Goal: Obtain resource: Download file/media

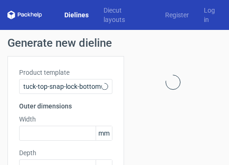
type input "15"
type input "10"
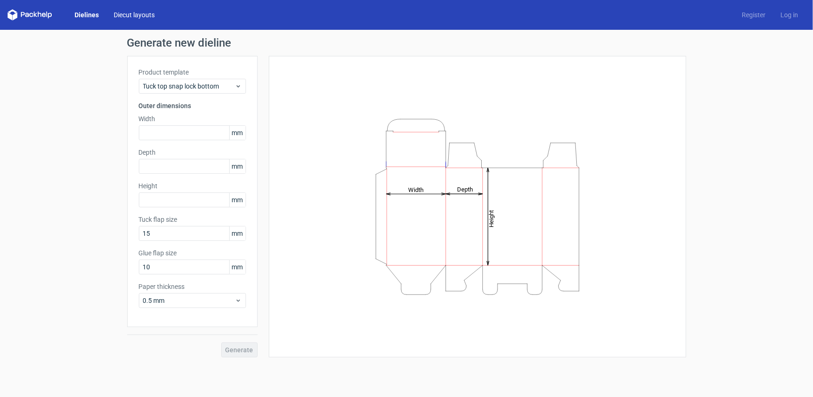
click at [113, 14] on link "Diecut layouts" at bounding box center [134, 14] width 56 height 9
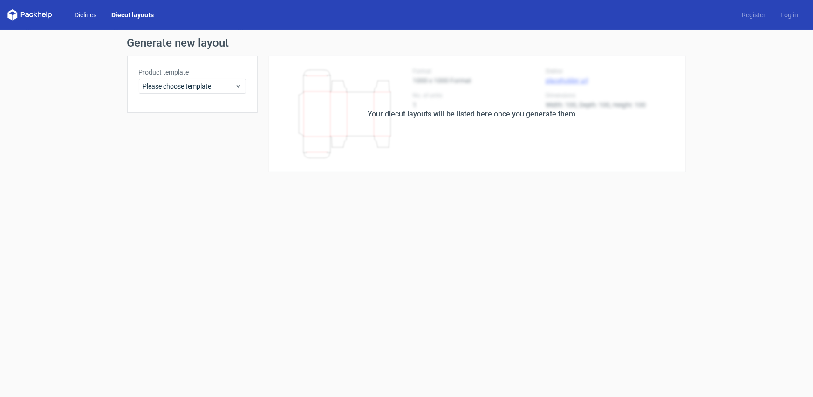
click at [87, 14] on link "Dielines" at bounding box center [85, 14] width 37 height 9
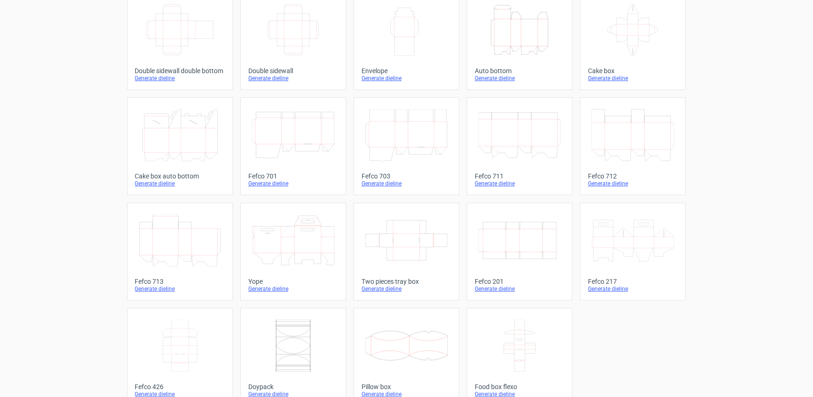
scroll to position [185, 0]
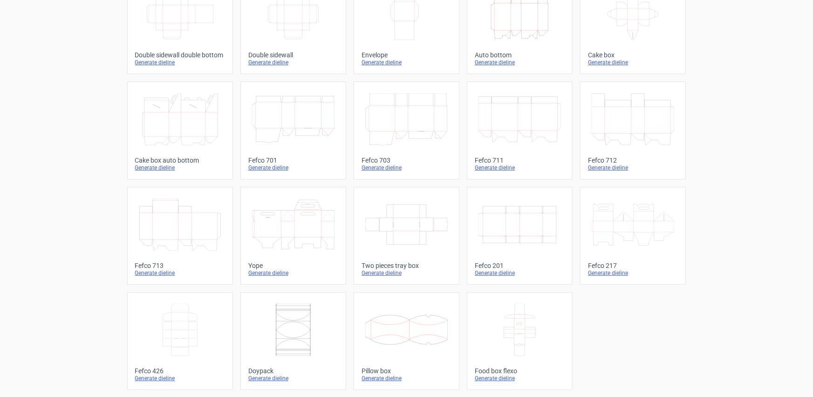
click at [165, 330] on icon at bounding box center [180, 330] width 83 height 52
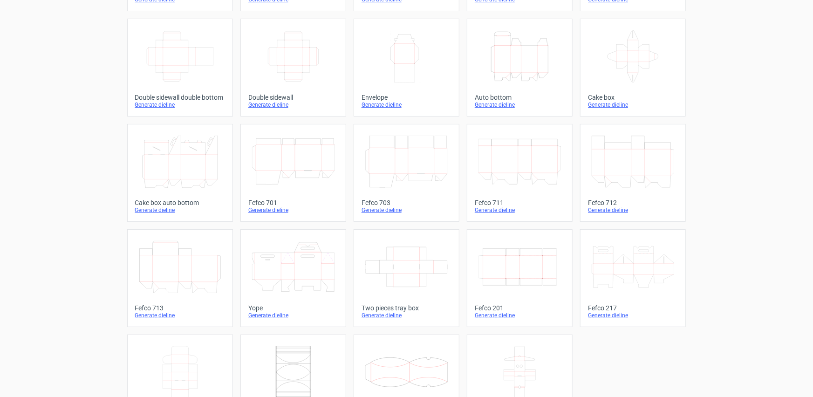
scroll to position [185, 0]
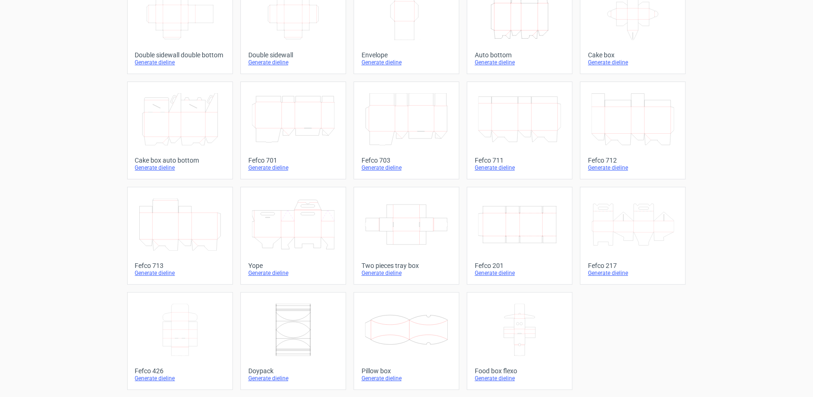
click at [221, 324] on div at bounding box center [180, 330] width 90 height 60
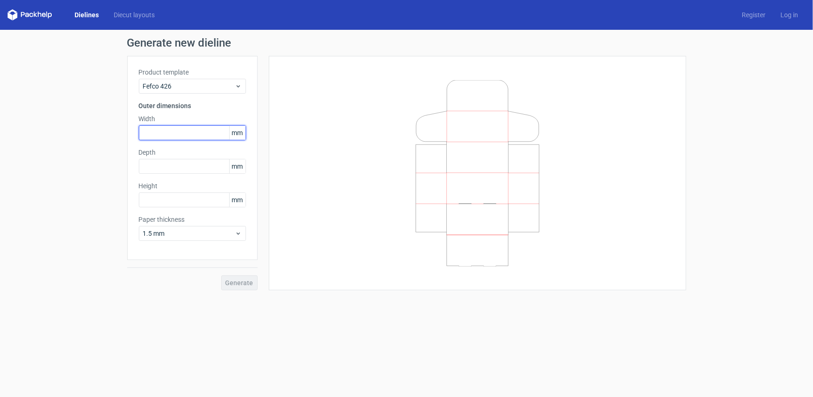
click at [190, 137] on input "text" at bounding box center [192, 132] width 107 height 15
type input "80"
click at [185, 165] on input "text" at bounding box center [192, 166] width 107 height 15
type input "185"
click at [161, 127] on input "80" at bounding box center [192, 132] width 107 height 15
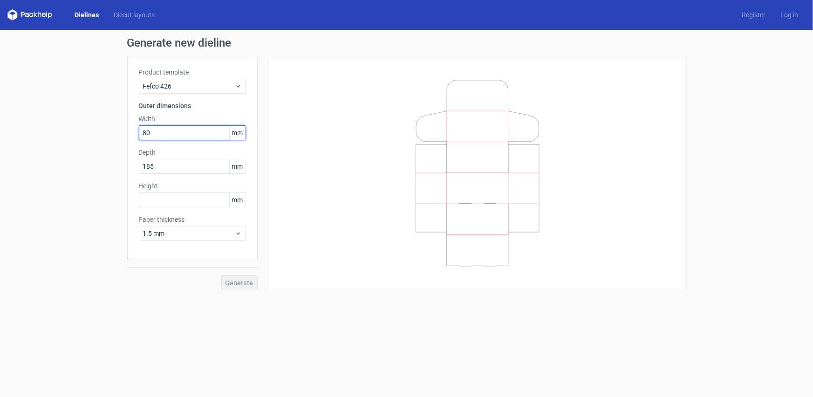
type input "8"
type input "140"
click at [174, 196] on input "text" at bounding box center [192, 200] width 107 height 15
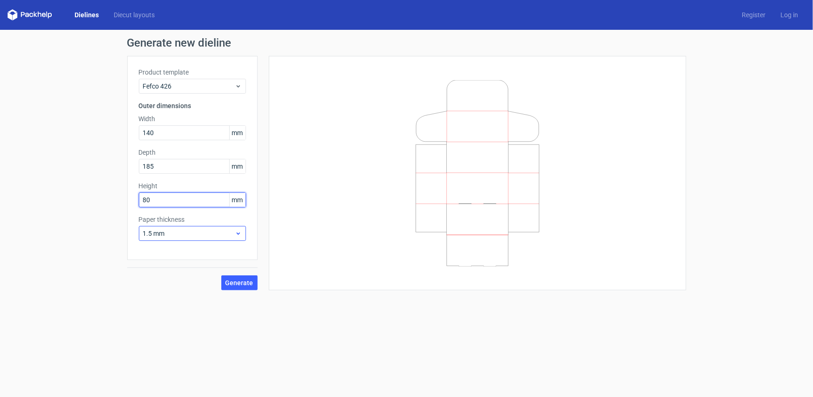
type input "80"
click at [190, 237] on span "1.5 mm" at bounding box center [189, 233] width 92 height 9
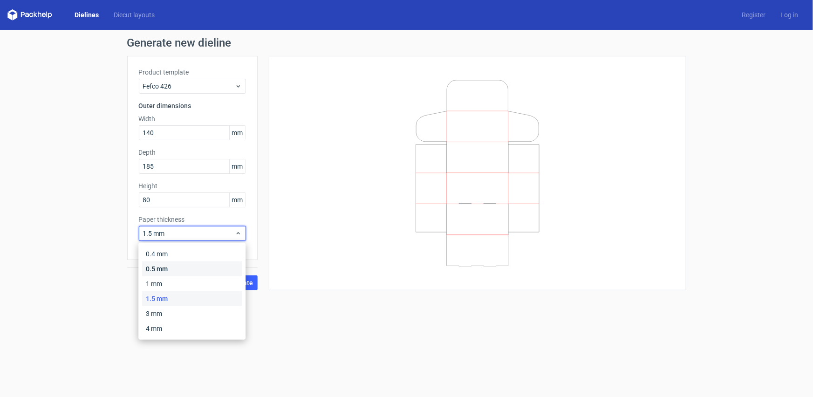
click at [188, 273] on div "0.5 mm" at bounding box center [192, 268] width 100 height 15
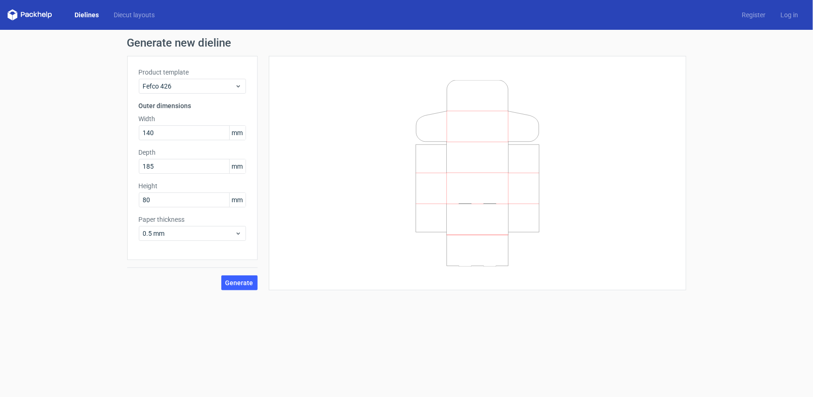
click at [268, 284] on div at bounding box center [472, 173] width 429 height 234
click at [254, 283] on button "Generate" at bounding box center [239, 282] width 36 height 15
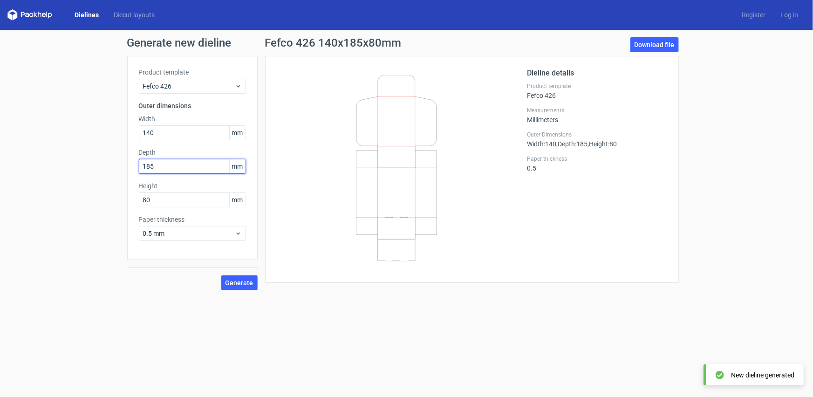
drag, startPoint x: 168, startPoint y: 168, endPoint x: 131, endPoint y: 173, distance: 38.2
click at [131, 173] on div "Product template Fefco 426 Outer dimensions Width 140 mm Depth 185 mm Height 80…" at bounding box center [192, 158] width 131 height 204
type input "140"
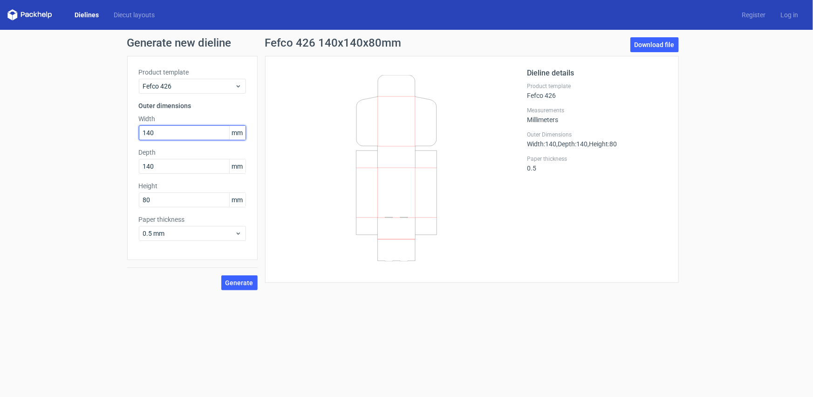
drag, startPoint x: 172, startPoint y: 129, endPoint x: 124, endPoint y: 146, distance: 50.0
click at [124, 146] on div "Generate new dieline Product template Fefco 426 Outer dimensions Width 140 mm D…" at bounding box center [406, 164] width 813 height 268
type input "185"
click at [221, 275] on button "Generate" at bounding box center [239, 282] width 36 height 15
click at [252, 283] on span "Generate" at bounding box center [240, 283] width 28 height 7
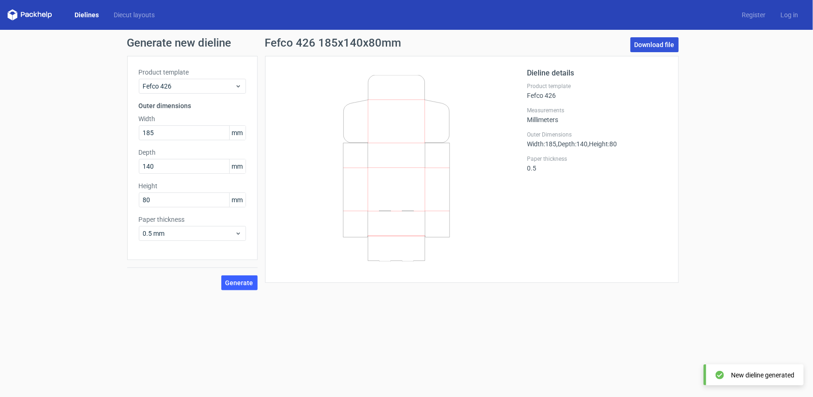
click at [639, 48] on link "Download file" at bounding box center [655, 44] width 48 height 15
